Goal: Communication & Community: Answer question/provide support

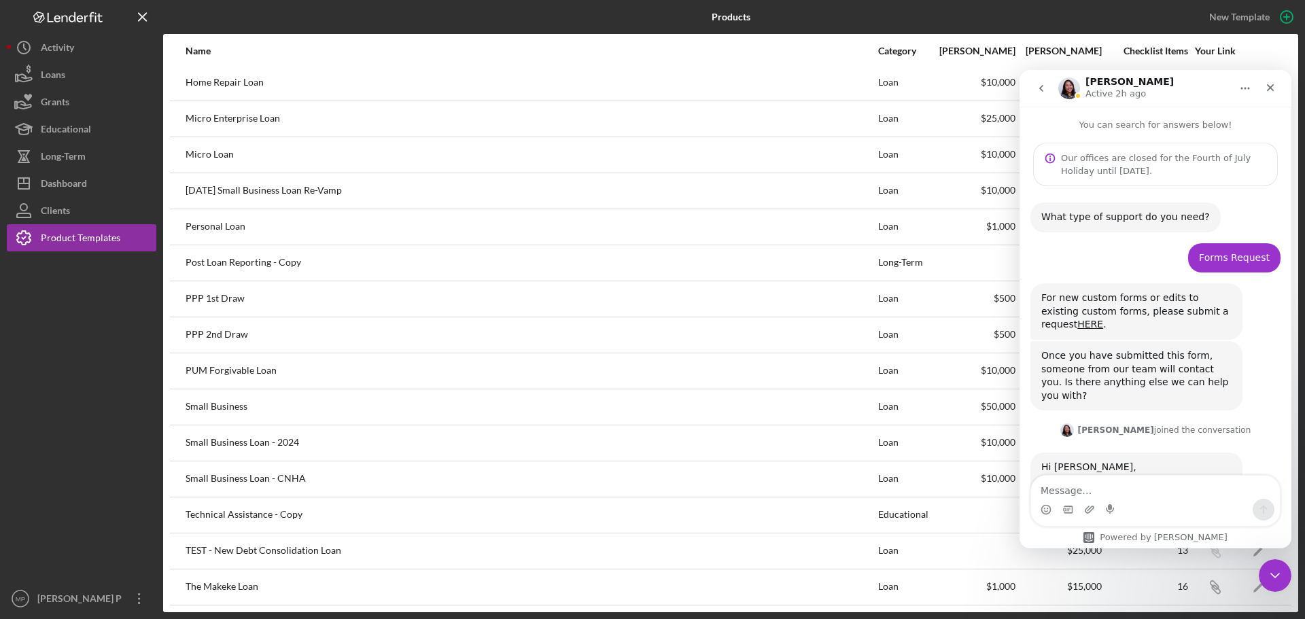
scroll to position [2, 0]
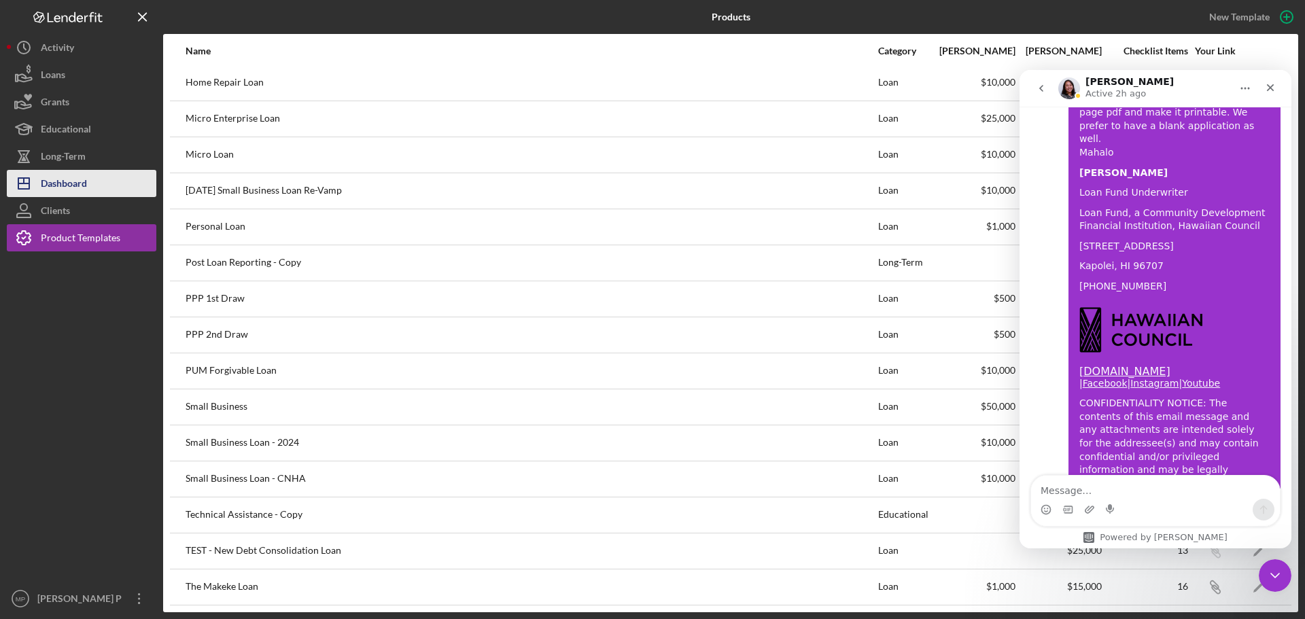
click at [61, 182] on div "Dashboard" at bounding box center [64, 185] width 46 height 31
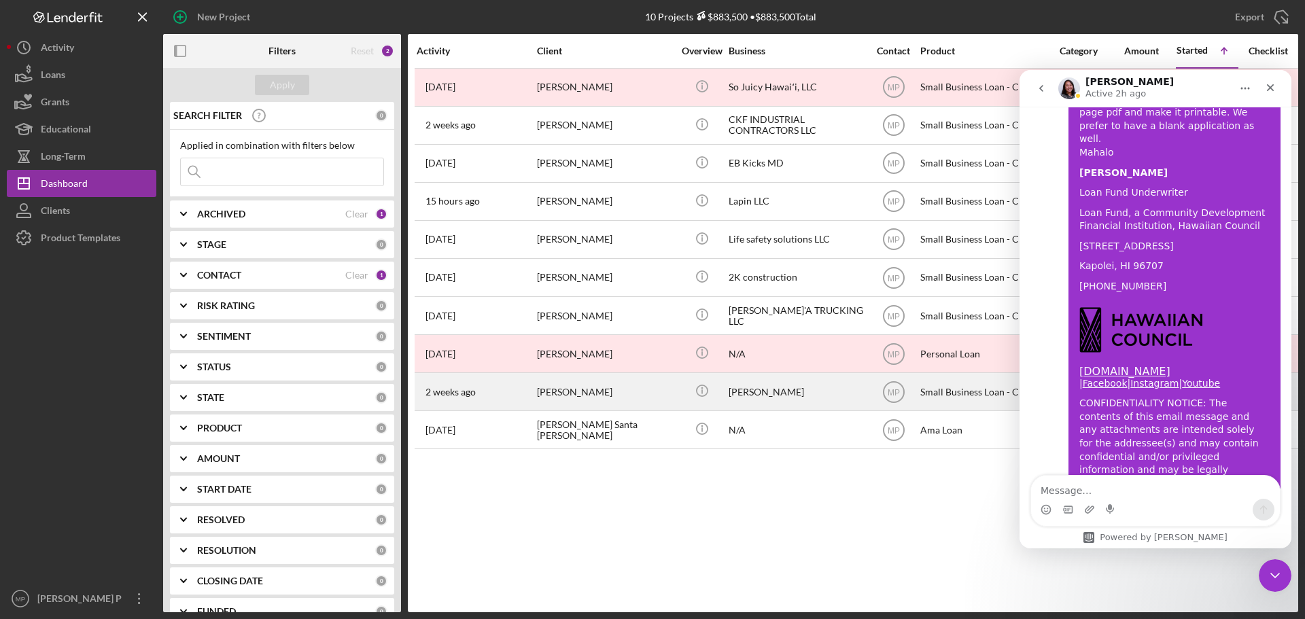
click at [604, 398] on div "[PERSON_NAME]" at bounding box center [605, 392] width 136 height 36
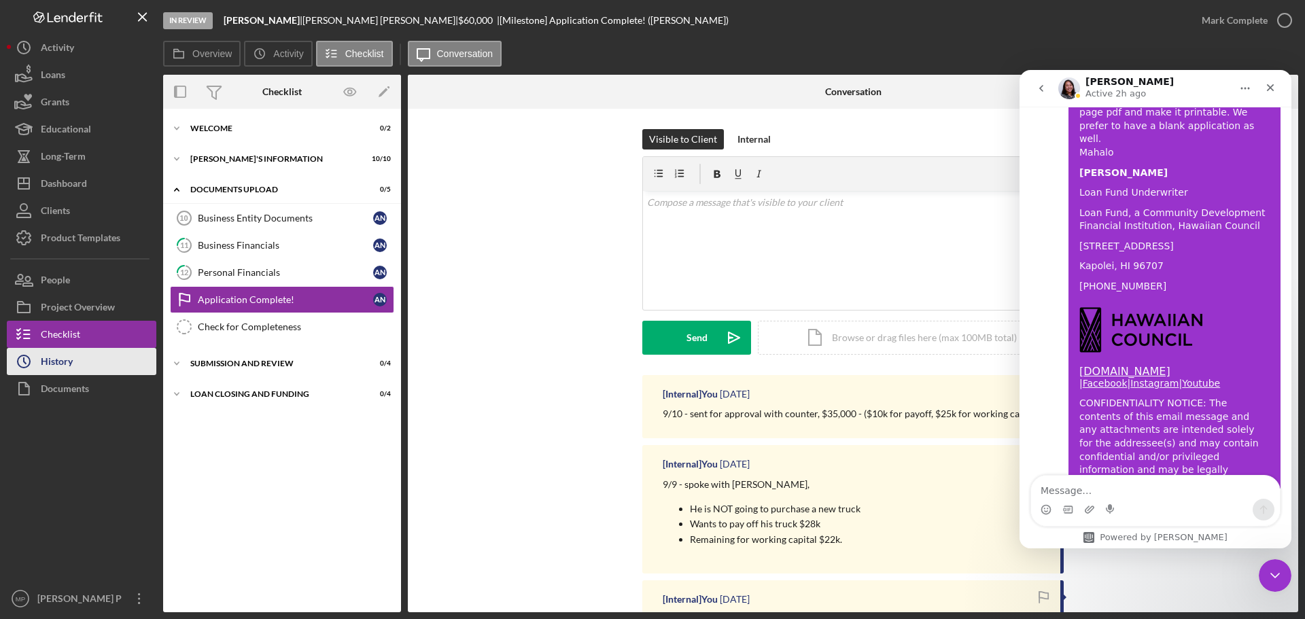
click at [78, 369] on button "Icon/History History" at bounding box center [82, 361] width 150 height 27
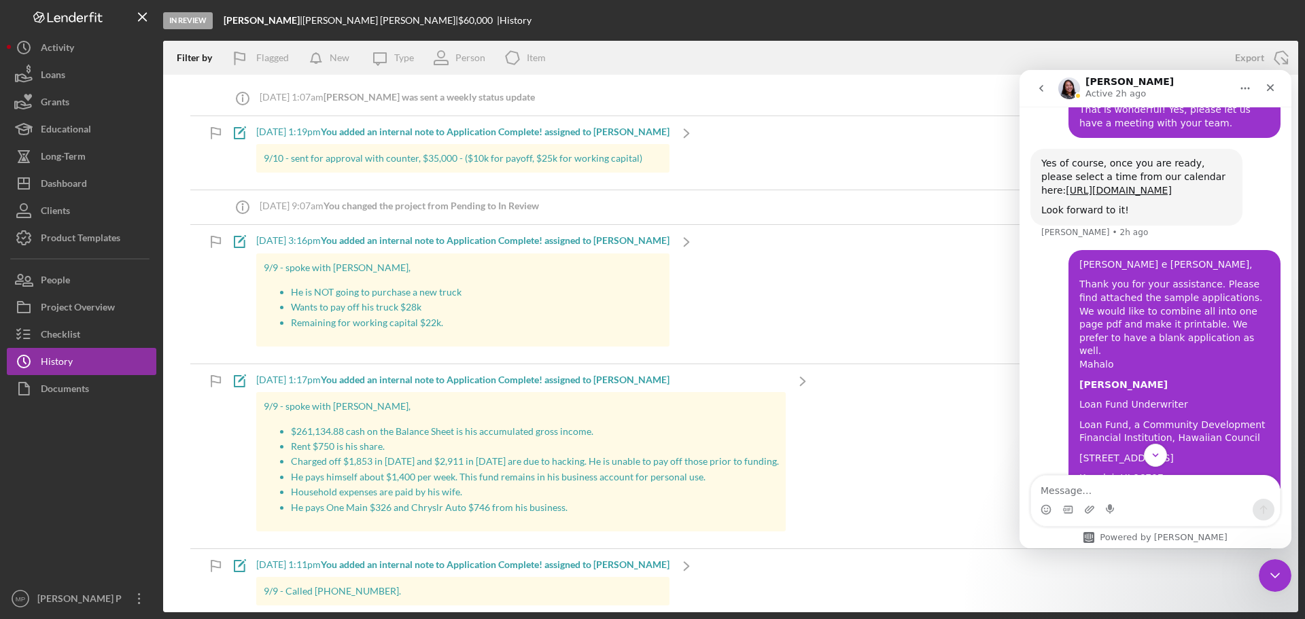
scroll to position [2237, 0]
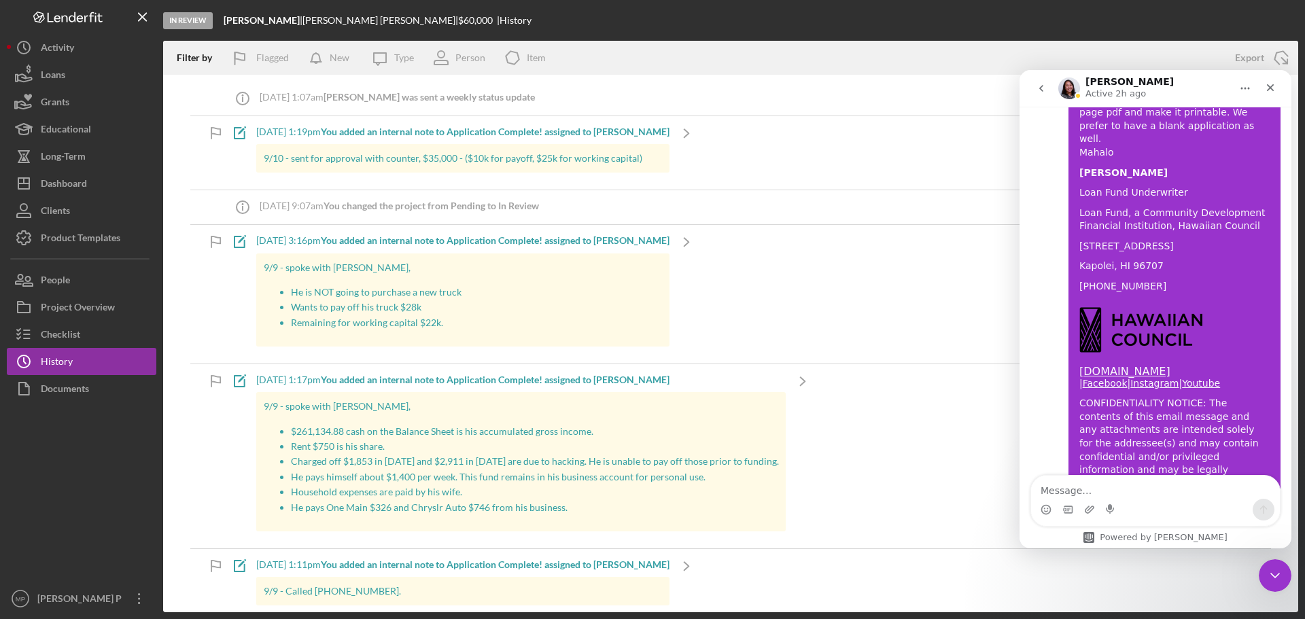
click at [269, 128] on div "[DATE] 1:19pm You added an internal note to Application Complete! assigned to […" at bounding box center [462, 131] width 413 height 11
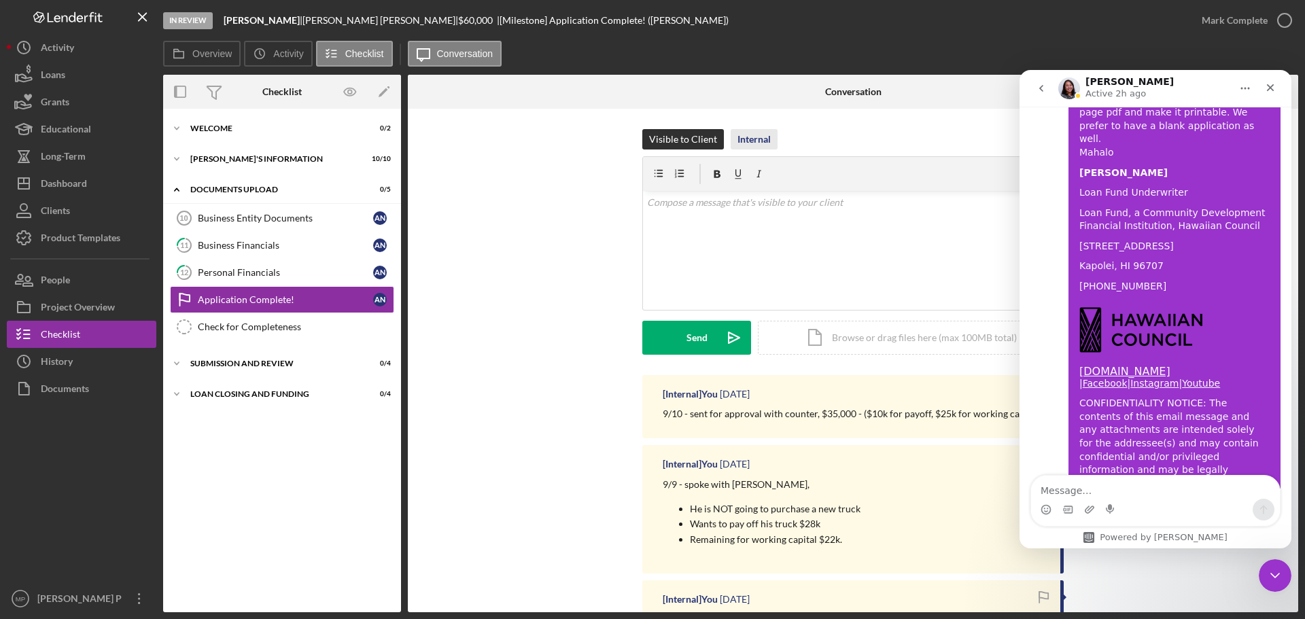
click at [755, 131] on div "Internal" at bounding box center [754, 139] width 33 height 20
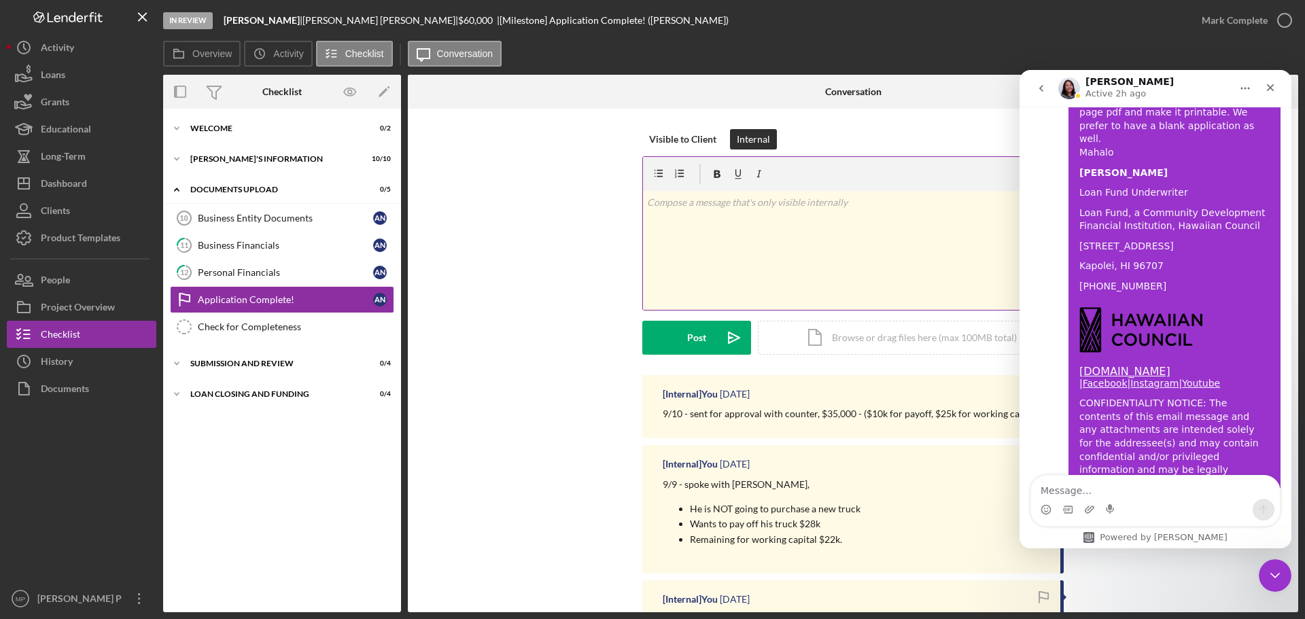
click at [717, 210] on div "v Color teal Color pink Remove color Add row above Add row below Add column bef…" at bounding box center [853, 250] width 420 height 119
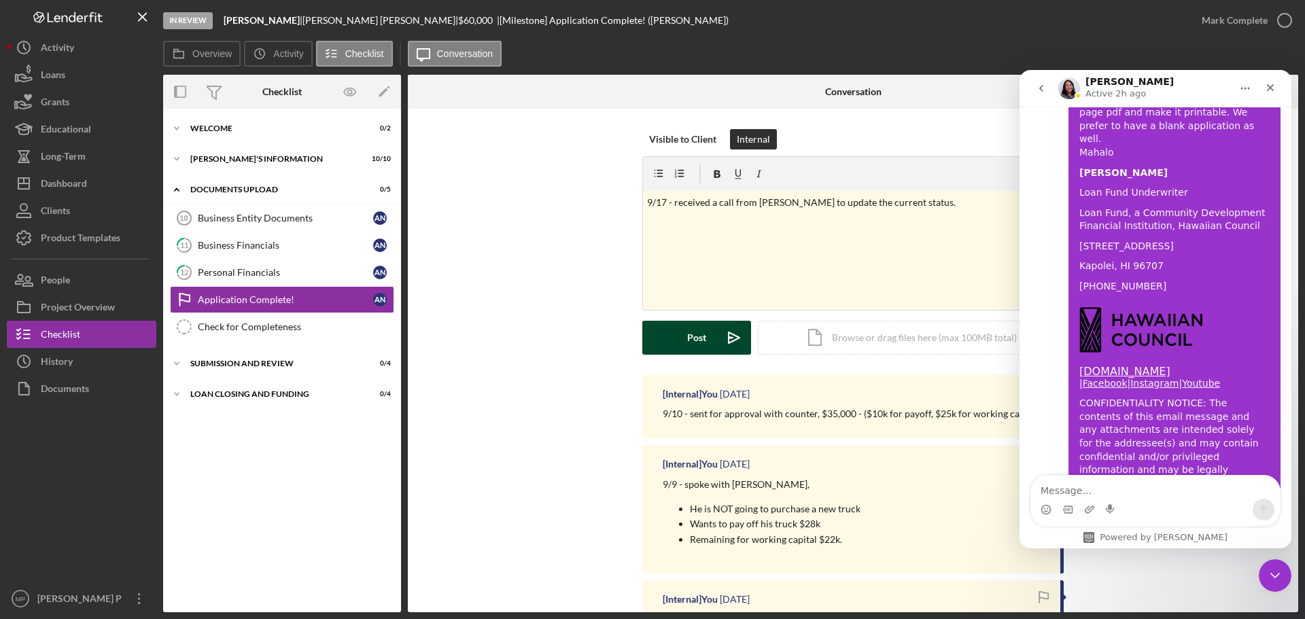
click at [689, 339] on div "Post" at bounding box center [696, 338] width 19 height 34
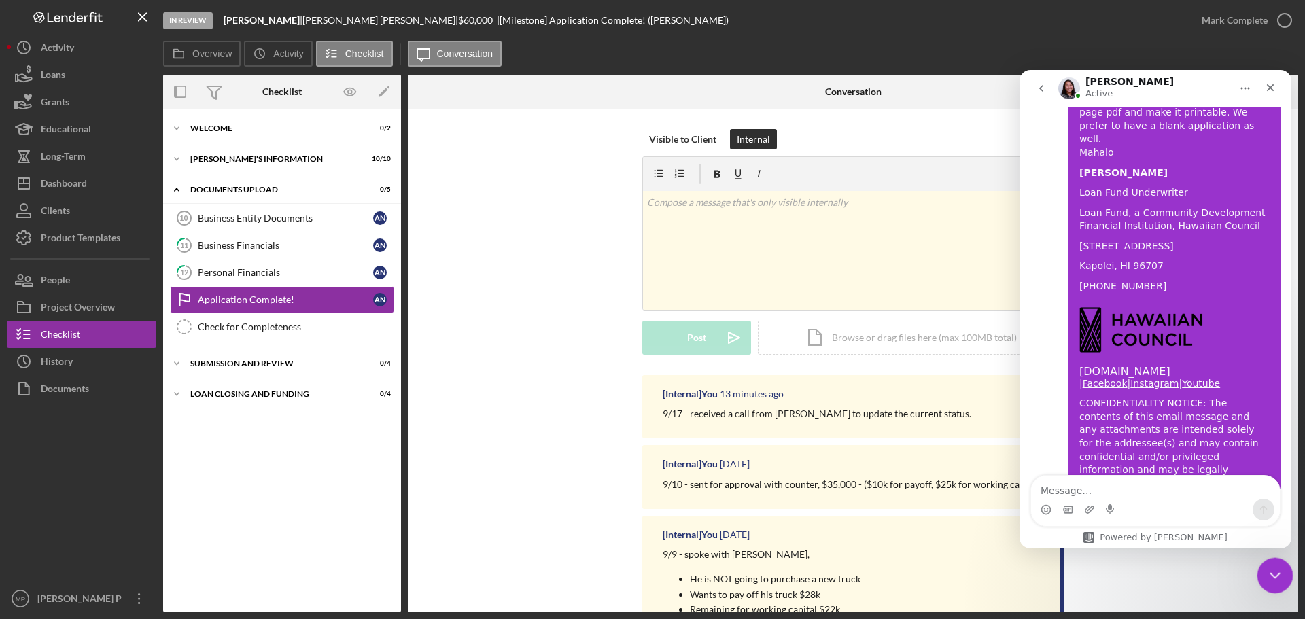
click at [1268, 579] on icon "Close Intercom Messenger" at bounding box center [1273, 574] width 16 height 16
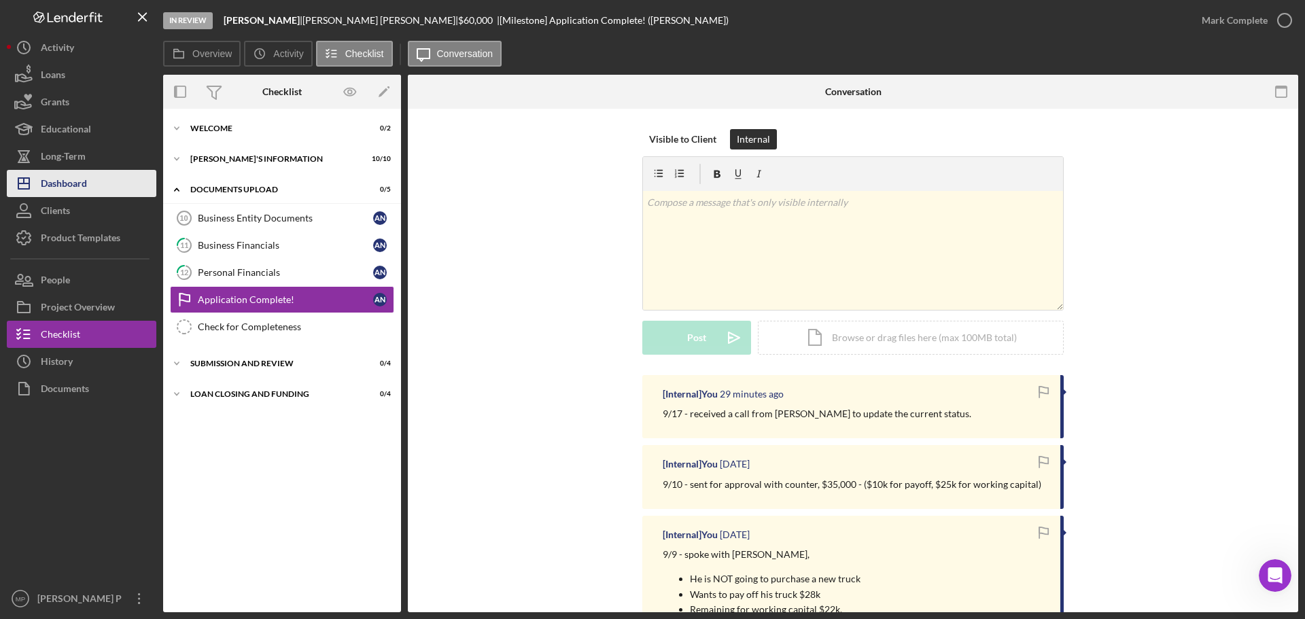
click at [69, 183] on div "Dashboard" at bounding box center [64, 185] width 46 height 31
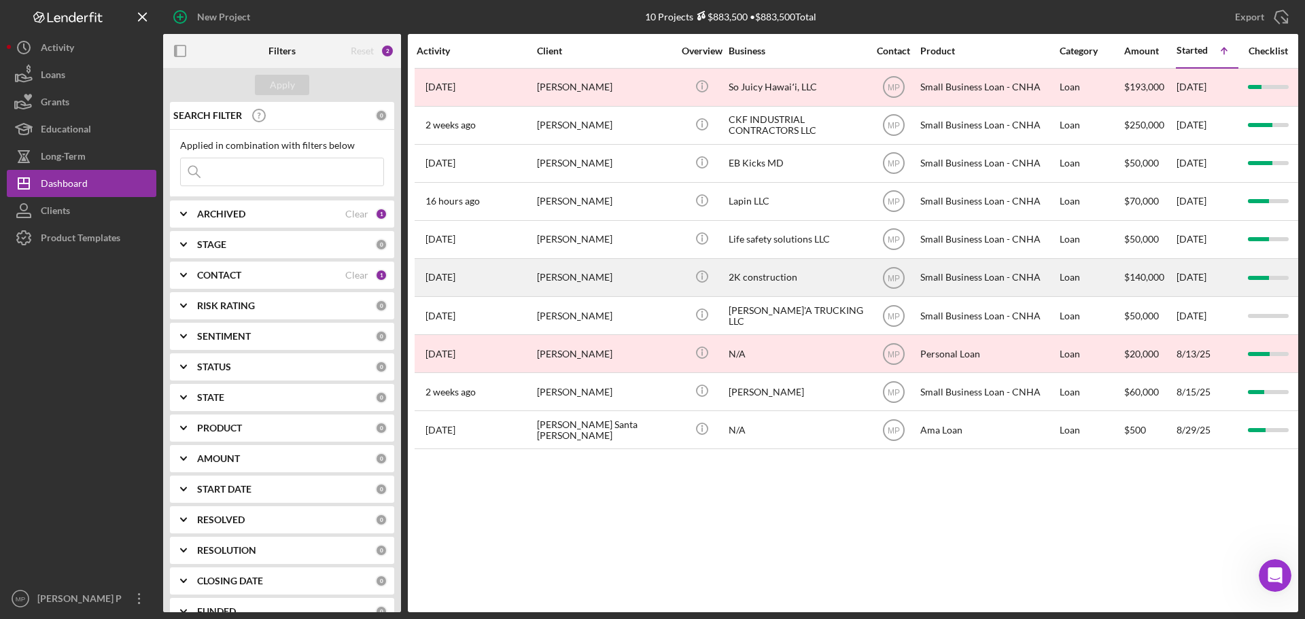
click at [600, 279] on div "[PERSON_NAME]" at bounding box center [605, 278] width 136 height 36
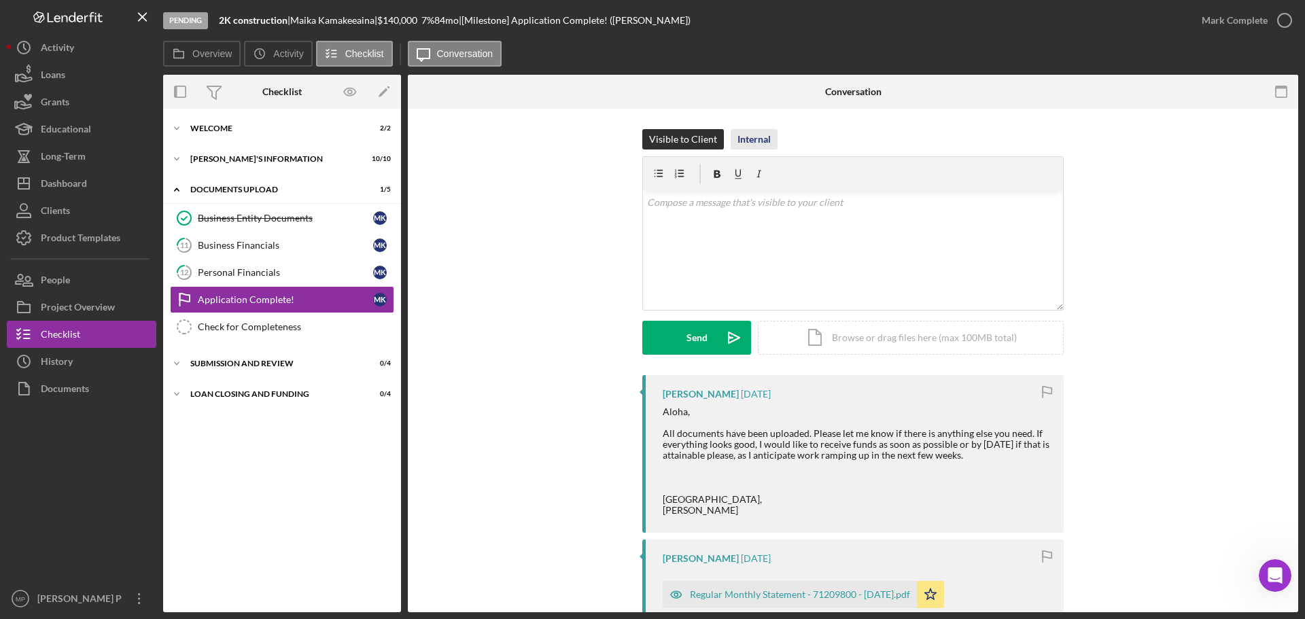
click at [756, 141] on div "Internal" at bounding box center [754, 139] width 33 height 20
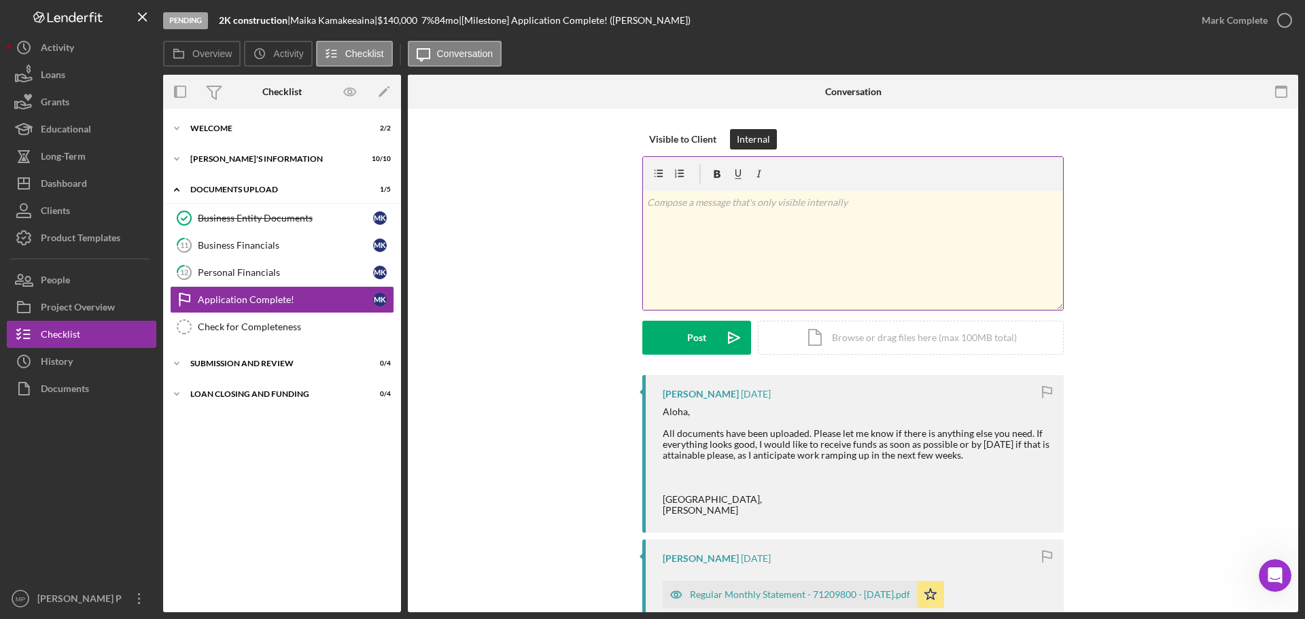
click at [720, 198] on p at bounding box center [853, 202] width 413 height 15
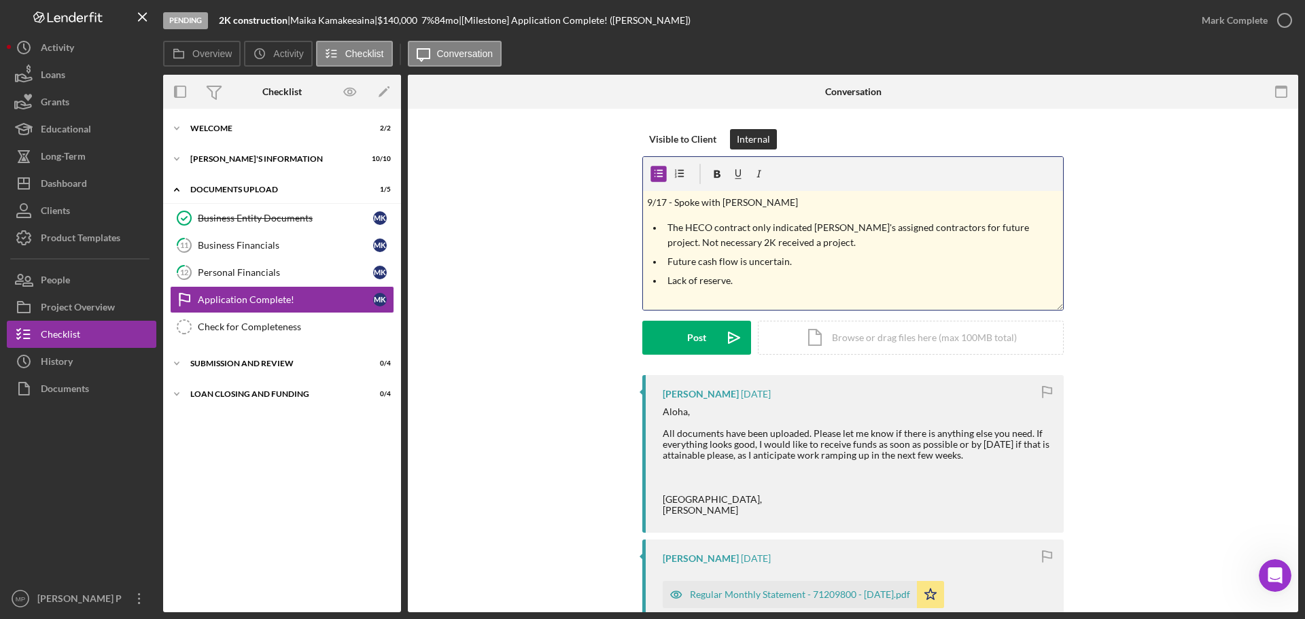
click at [927, 228] on p "The HECO contract only indicated [PERSON_NAME]'s assigned contractors for futur…" at bounding box center [864, 235] width 392 height 31
click at [870, 228] on p "The HECO contract only indicated that 2K is a HECO's assigned contractor for fu…" at bounding box center [864, 235] width 392 height 31
click at [687, 341] on div "Post" at bounding box center [696, 338] width 19 height 34
